Goal: Task Accomplishment & Management: Use online tool/utility

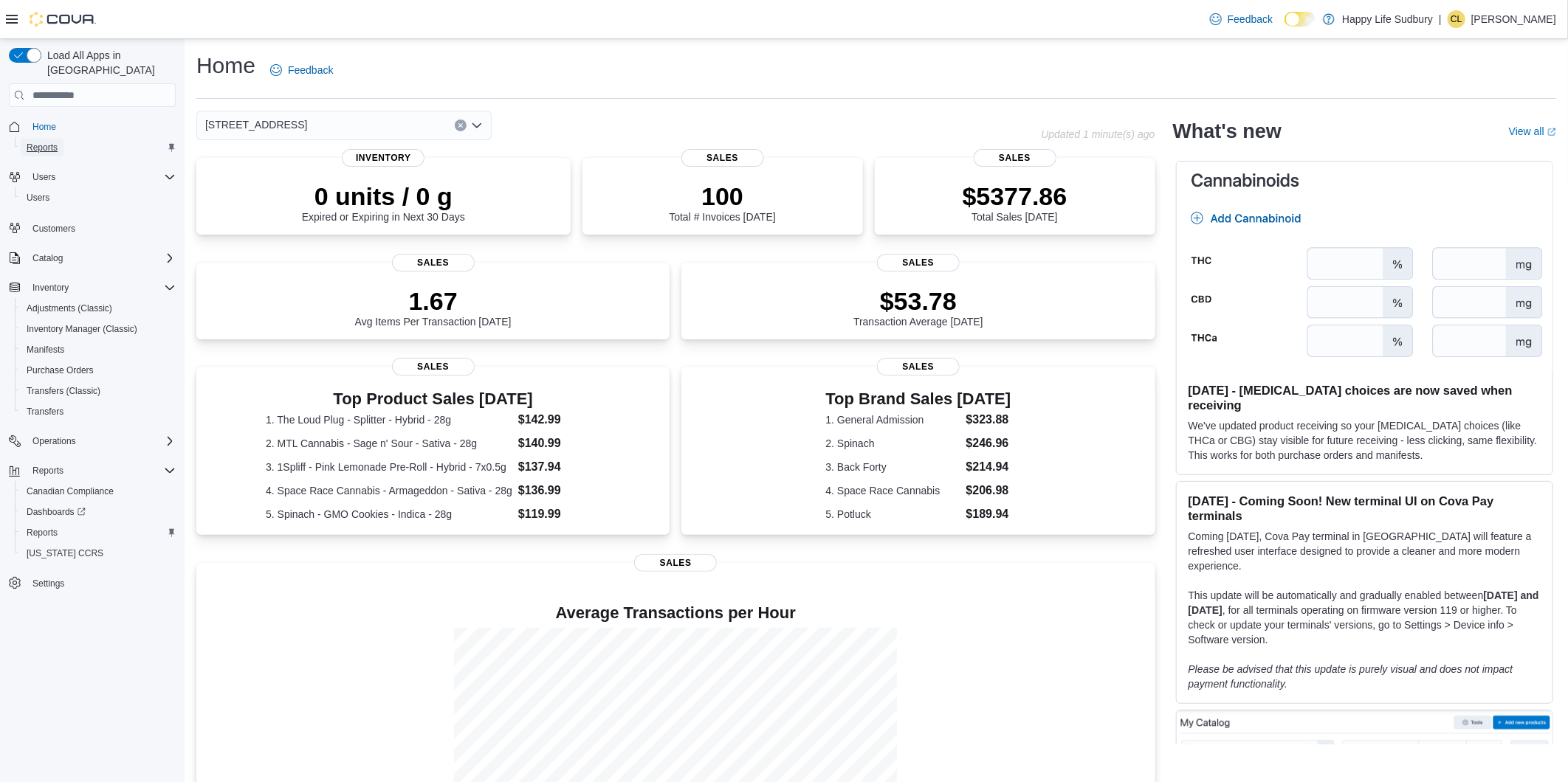
drag, startPoint x: 31, startPoint y: 131, endPoint x: 57, endPoint y: 138, distance: 26.9
click at [31, 141] on span "Reports" at bounding box center [42, 147] width 31 height 12
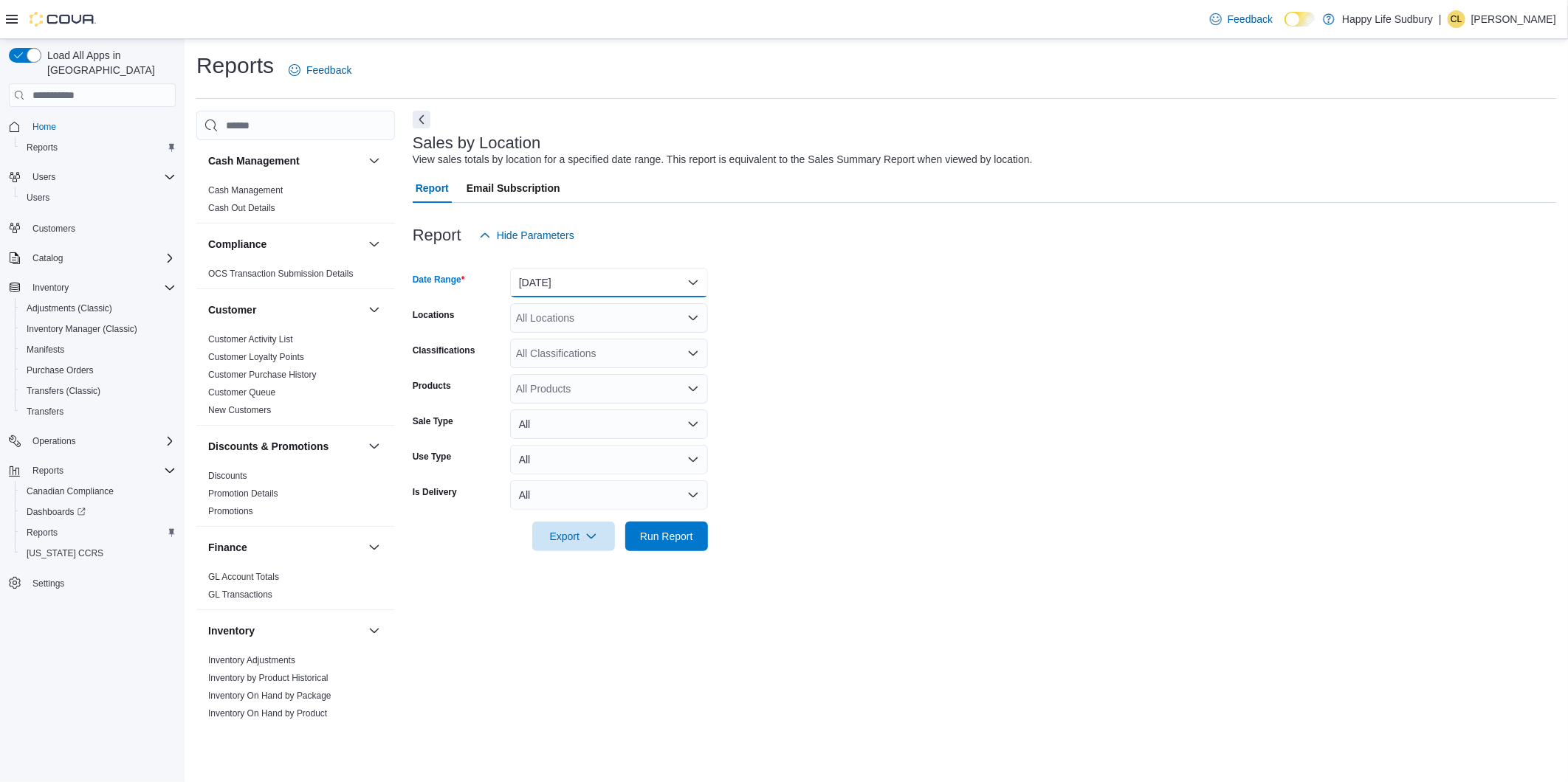
click at [633, 276] on button "[DATE]" at bounding box center [608, 282] width 198 height 30
click at [564, 347] on span "[DATE]" at bounding box center [617, 342] width 168 height 18
click at [700, 535] on button "Run Report" at bounding box center [666, 535] width 83 height 30
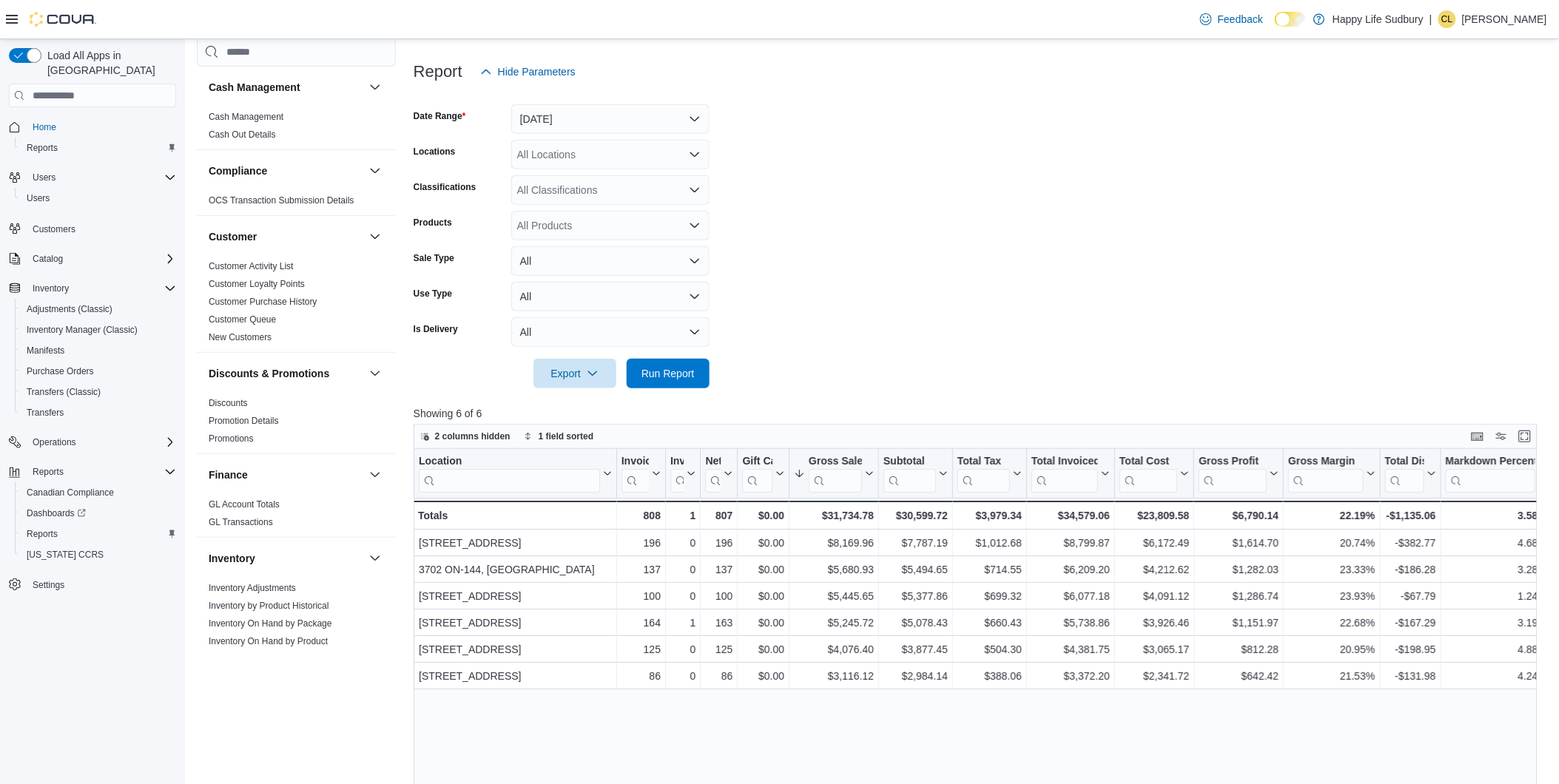
scroll to position [82, 0]
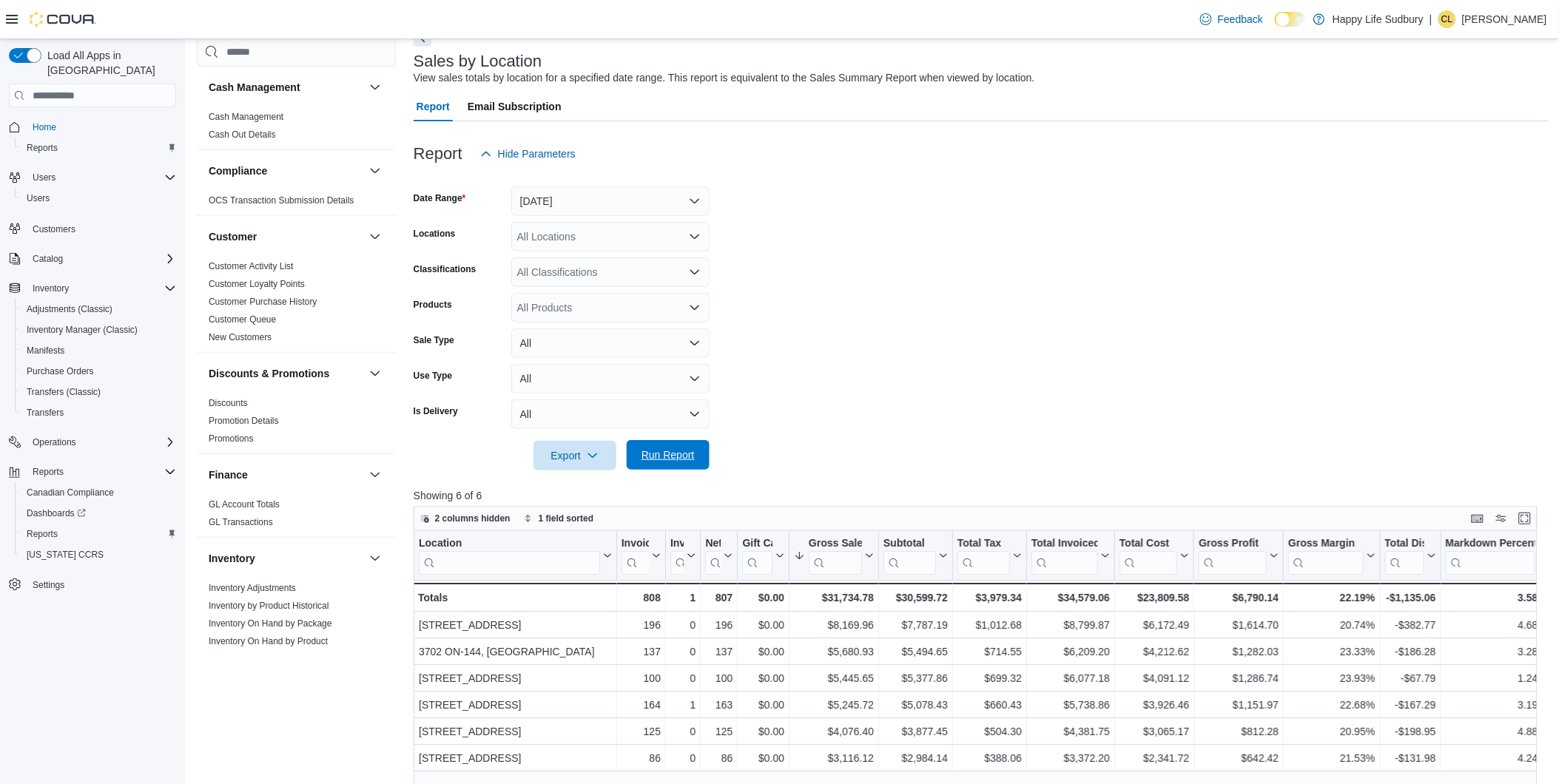
click at [683, 442] on span "Run Report" at bounding box center [668, 454] width 65 height 30
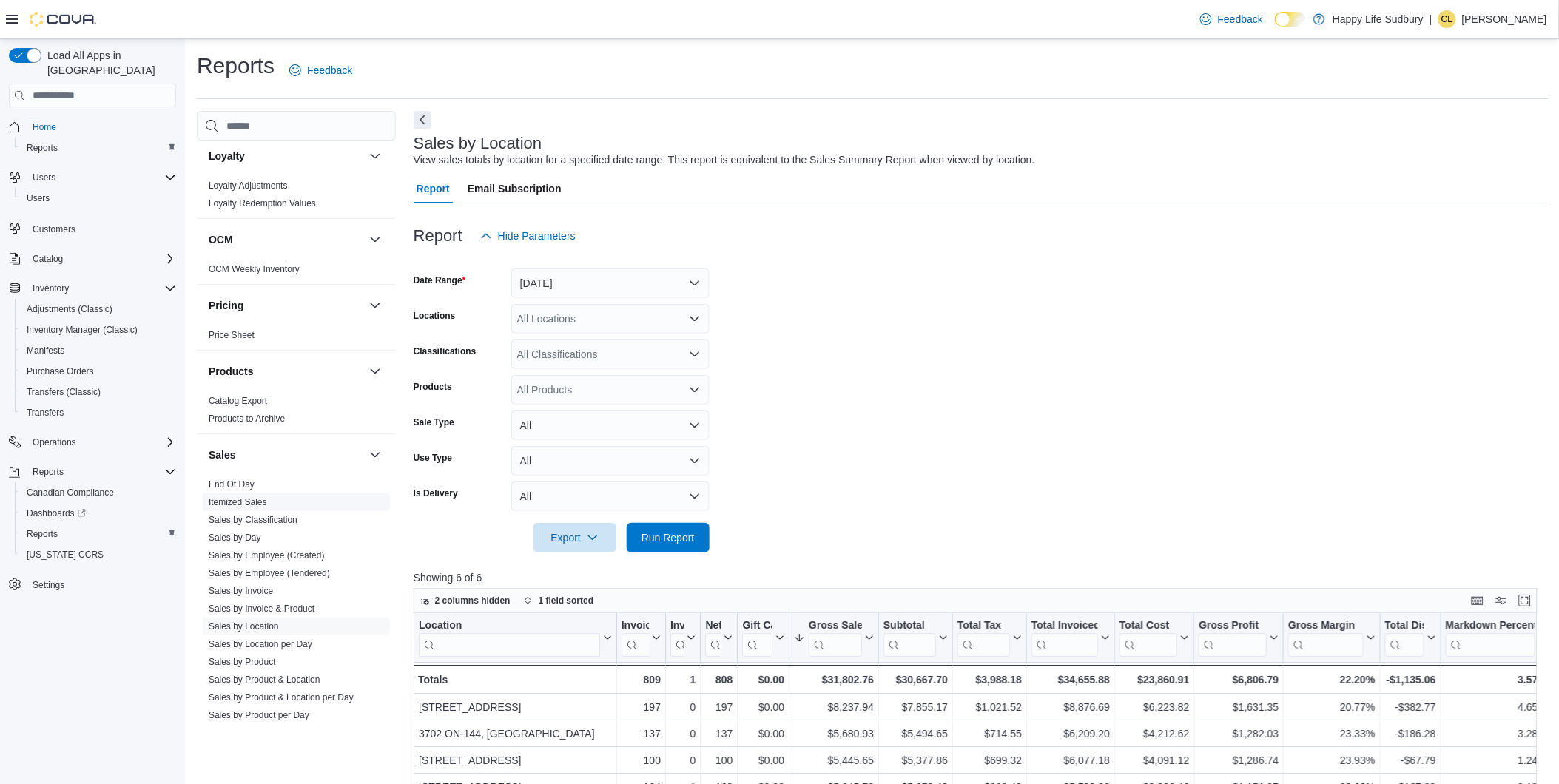
scroll to position [820, 0]
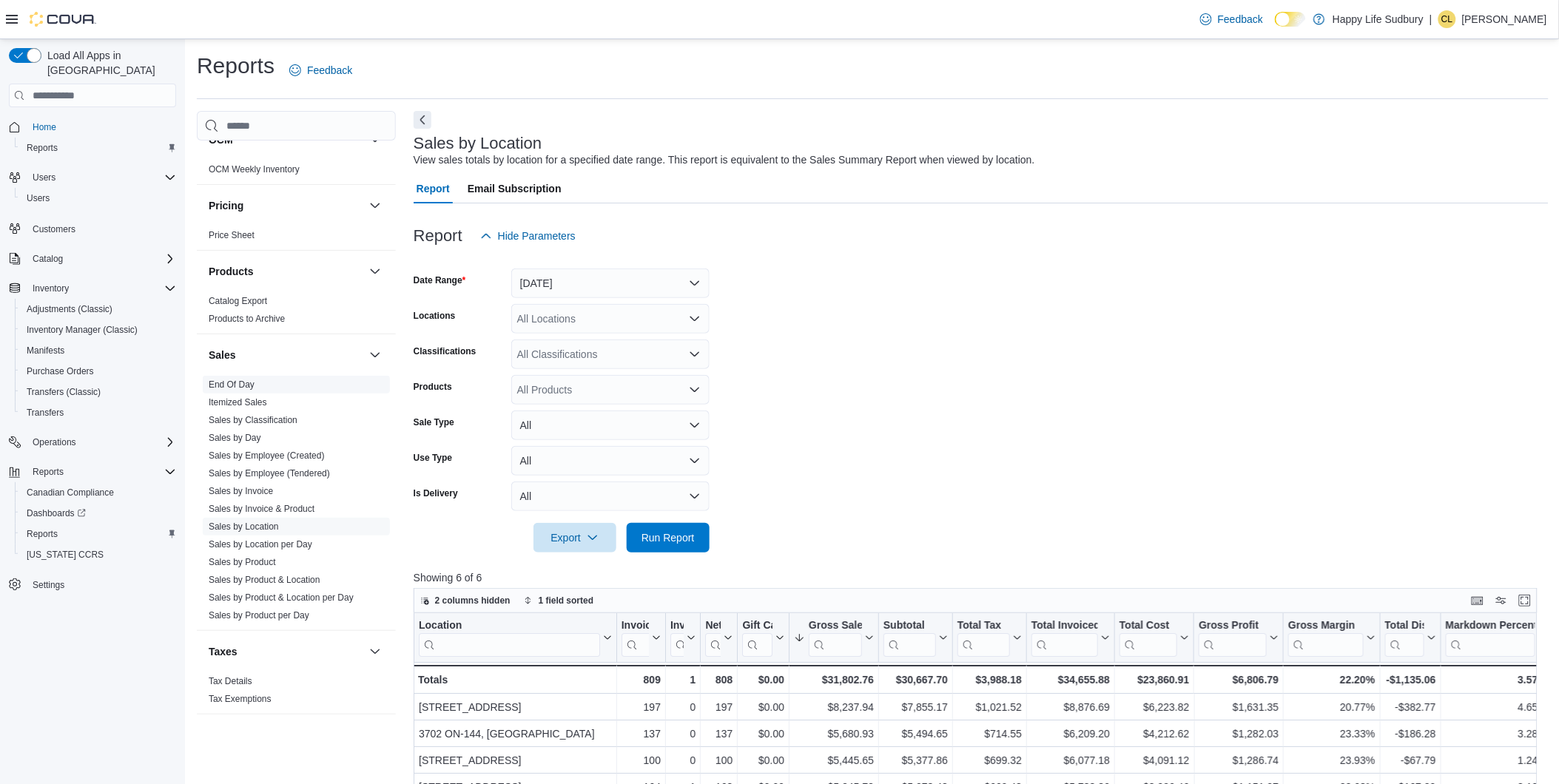
drag, startPoint x: 232, startPoint y: 378, endPoint x: 325, endPoint y: 381, distance: 93.0
click at [232, 379] on link "End Of Day" at bounding box center [232, 384] width 46 height 10
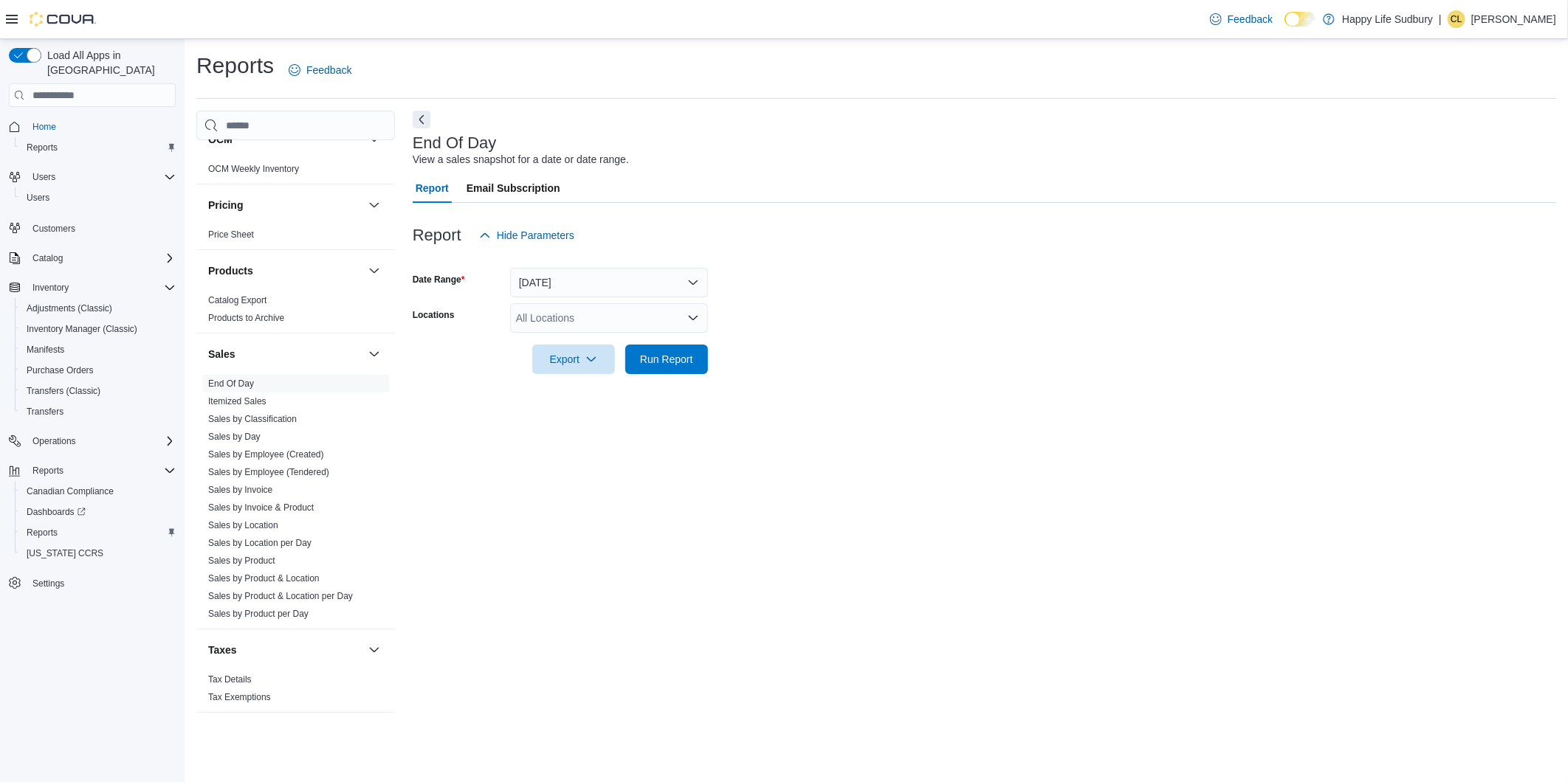
click at [598, 326] on div "All Locations" at bounding box center [608, 318] width 198 height 30
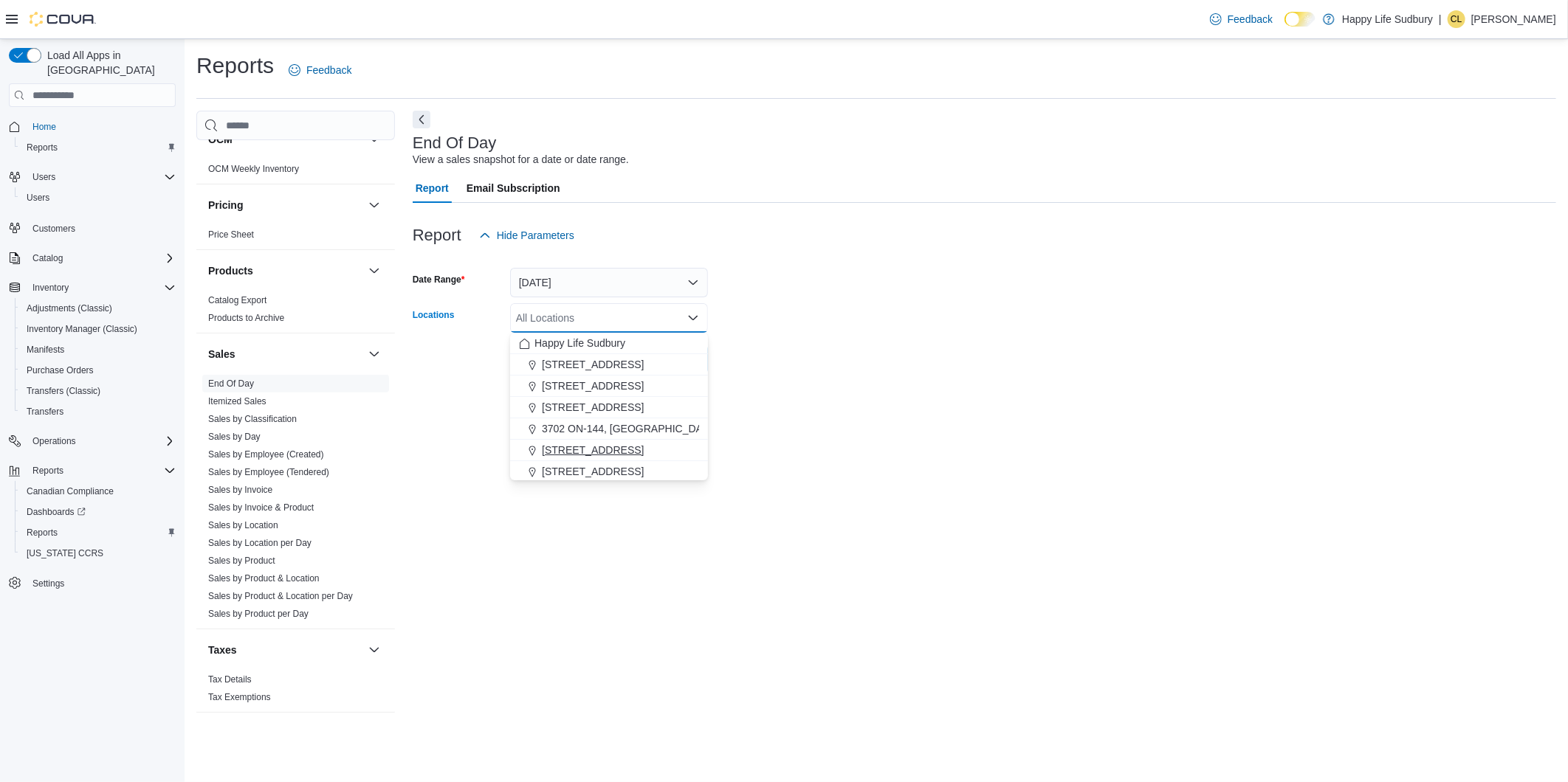
click at [588, 451] on span "[STREET_ADDRESS]" at bounding box center [593, 450] width 102 height 14
click at [907, 374] on div at bounding box center [984, 382] width 1144 height 18
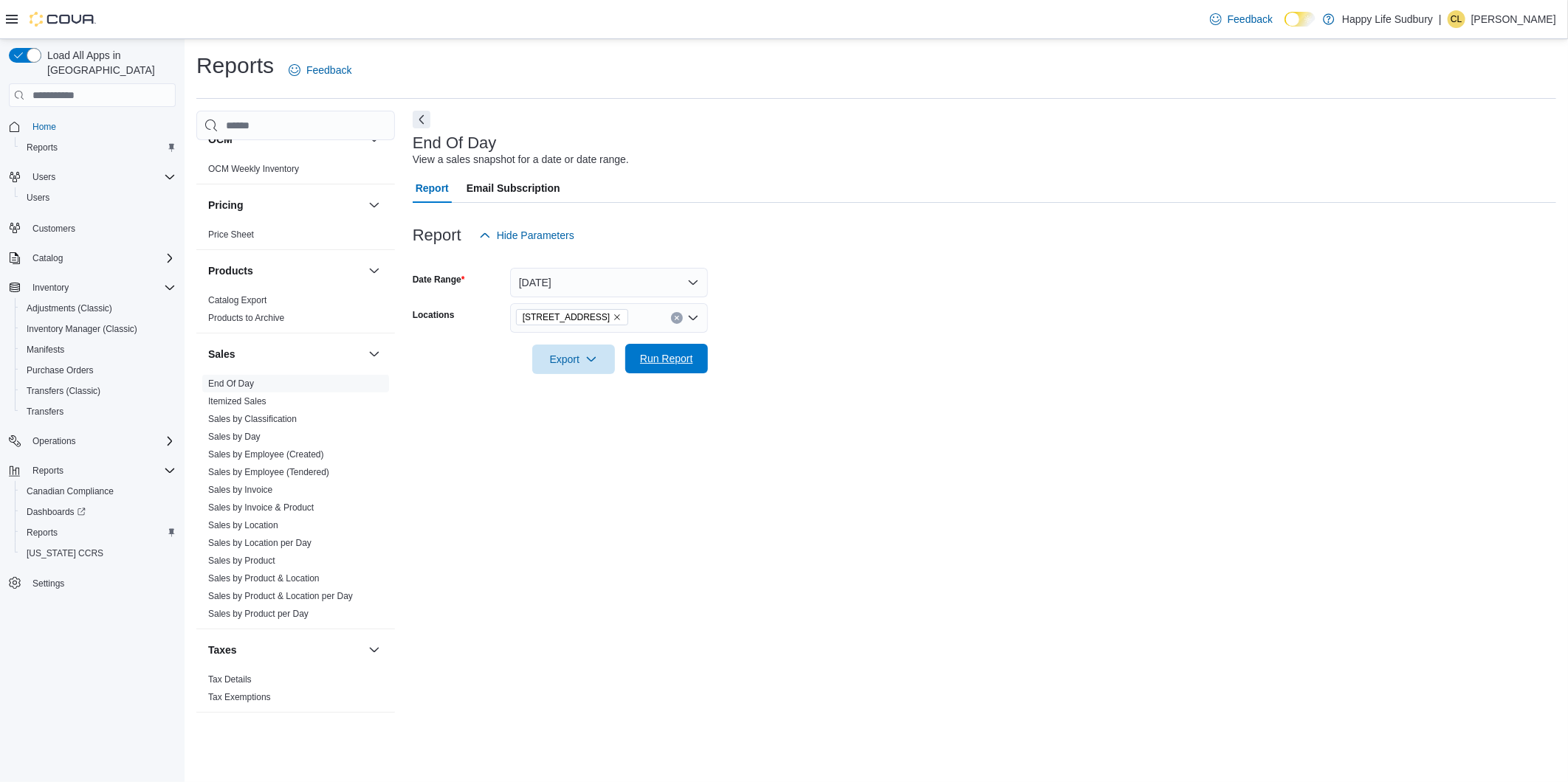
click at [681, 350] on span "Run Report" at bounding box center [666, 359] width 65 height 30
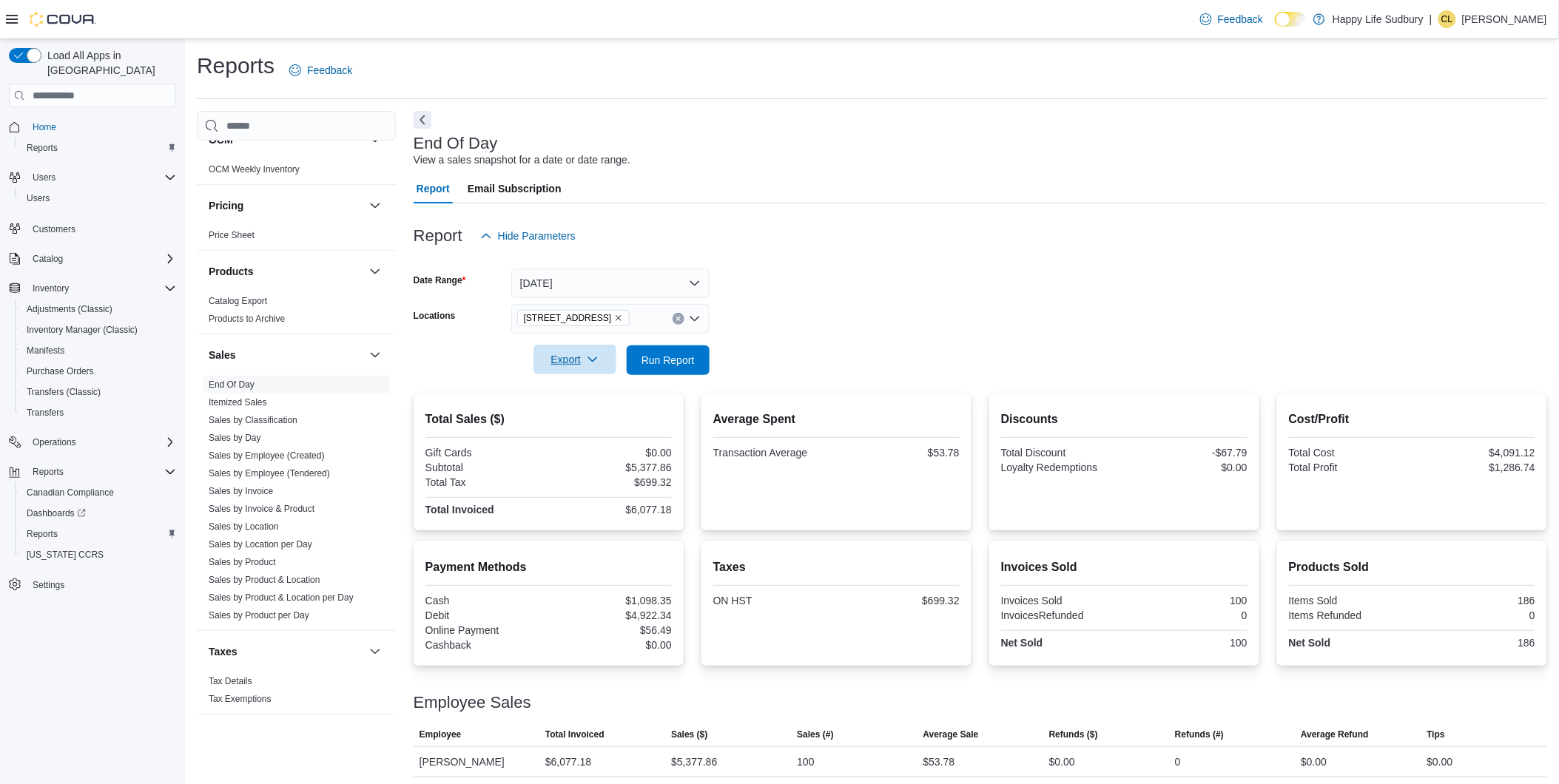
click at [588, 366] on span "Export" at bounding box center [575, 360] width 65 height 30
click at [575, 411] on button "Export to Pdf" at bounding box center [577, 419] width 85 height 30
